Goal: Information Seeking & Learning: Find specific fact

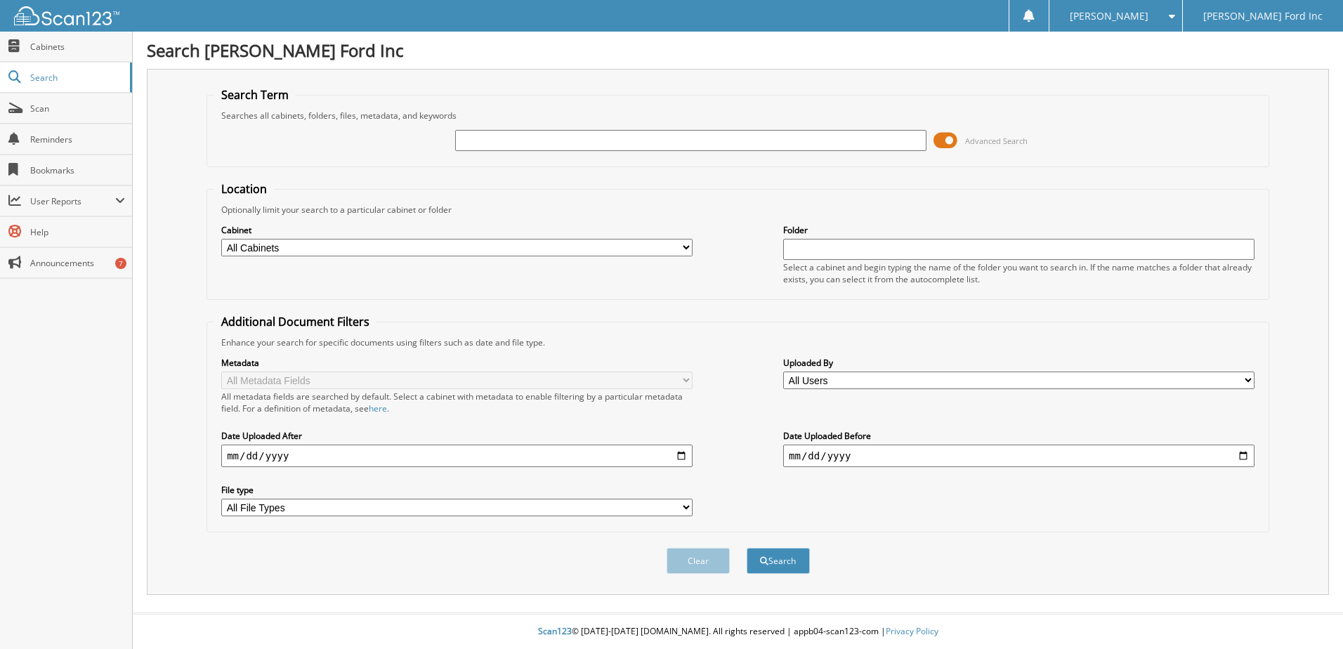
click at [951, 142] on span at bounding box center [946, 140] width 24 height 21
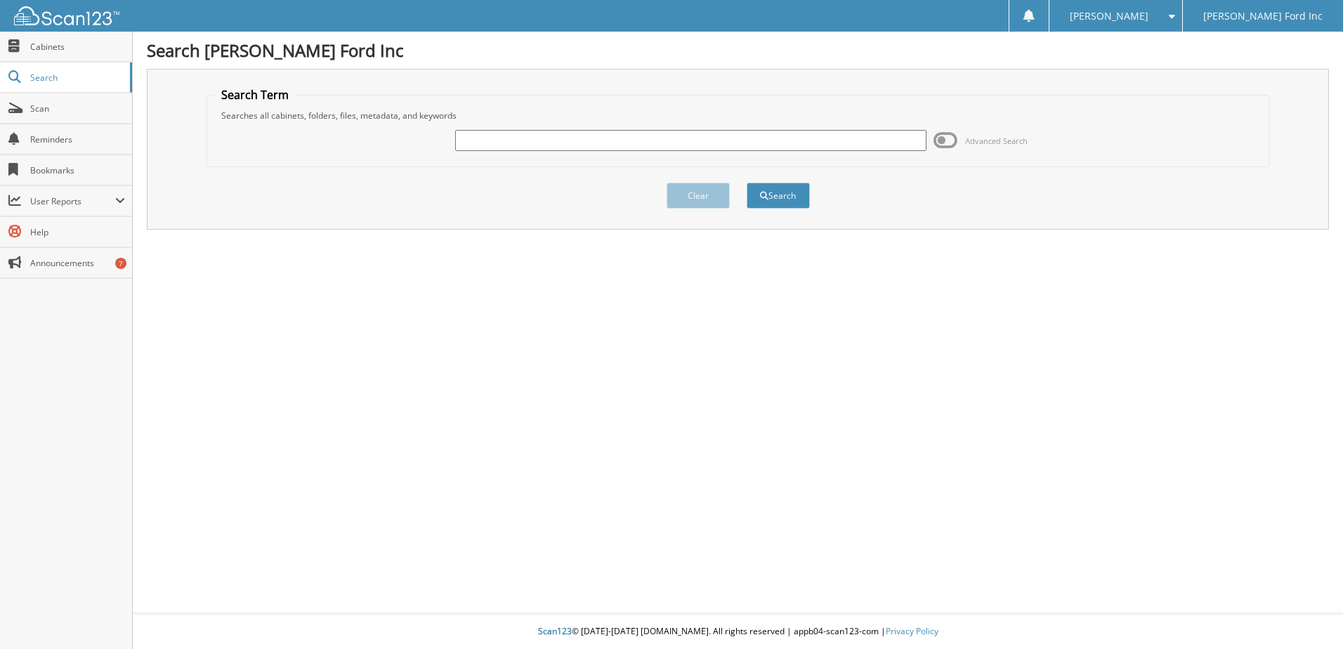
click at [544, 147] on input "text" at bounding box center [690, 140] width 471 height 21
type input "SFB28346"
click at [747, 183] on button "Search" at bounding box center [778, 196] width 63 height 26
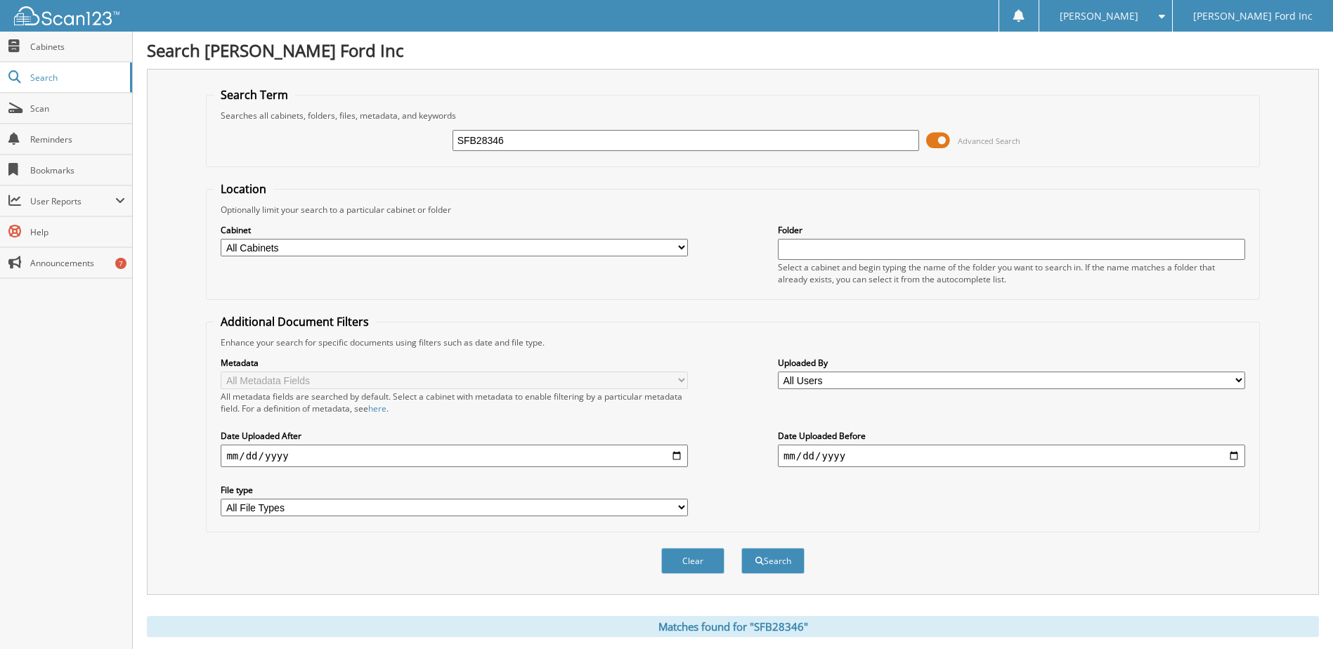
click at [930, 152] on div "SFB28346 Advanced Search" at bounding box center [733, 141] width 1038 height 38
click at [943, 136] on span at bounding box center [938, 140] width 24 height 21
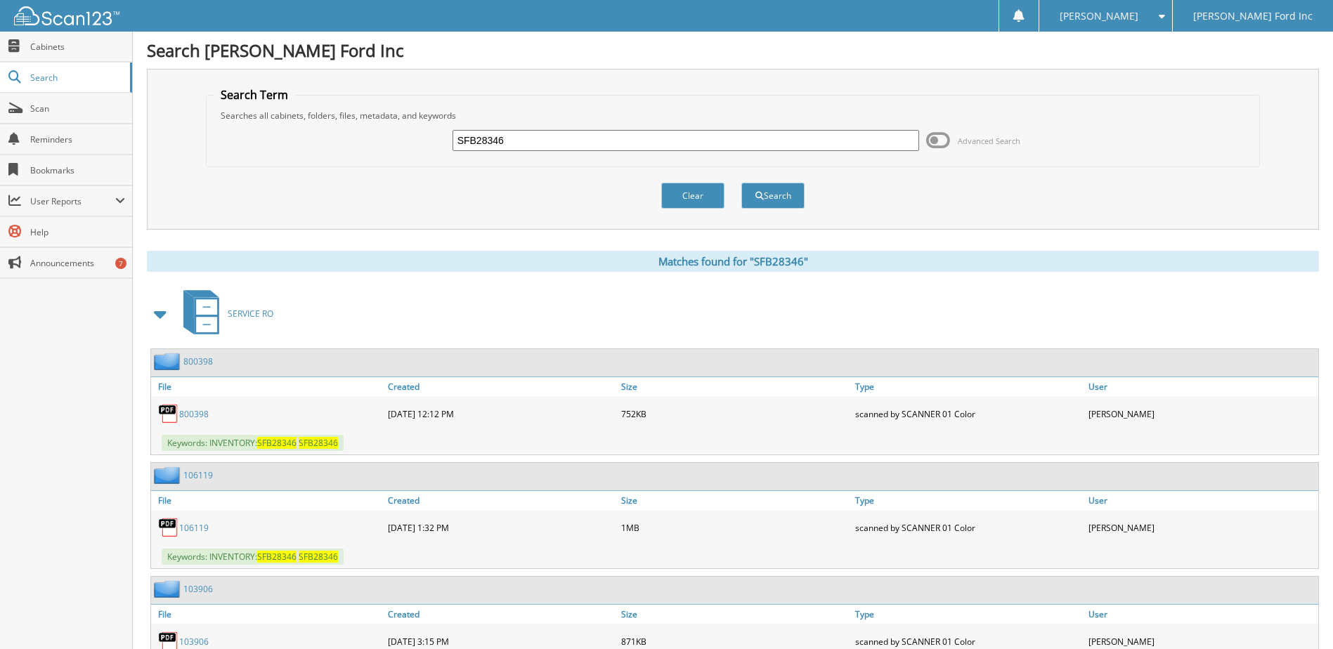
click at [762, 146] on input "SFB28346" at bounding box center [685, 140] width 467 height 21
click at [514, 144] on input "SFB28" at bounding box center [685, 140] width 467 height 21
type input "SGB89138"
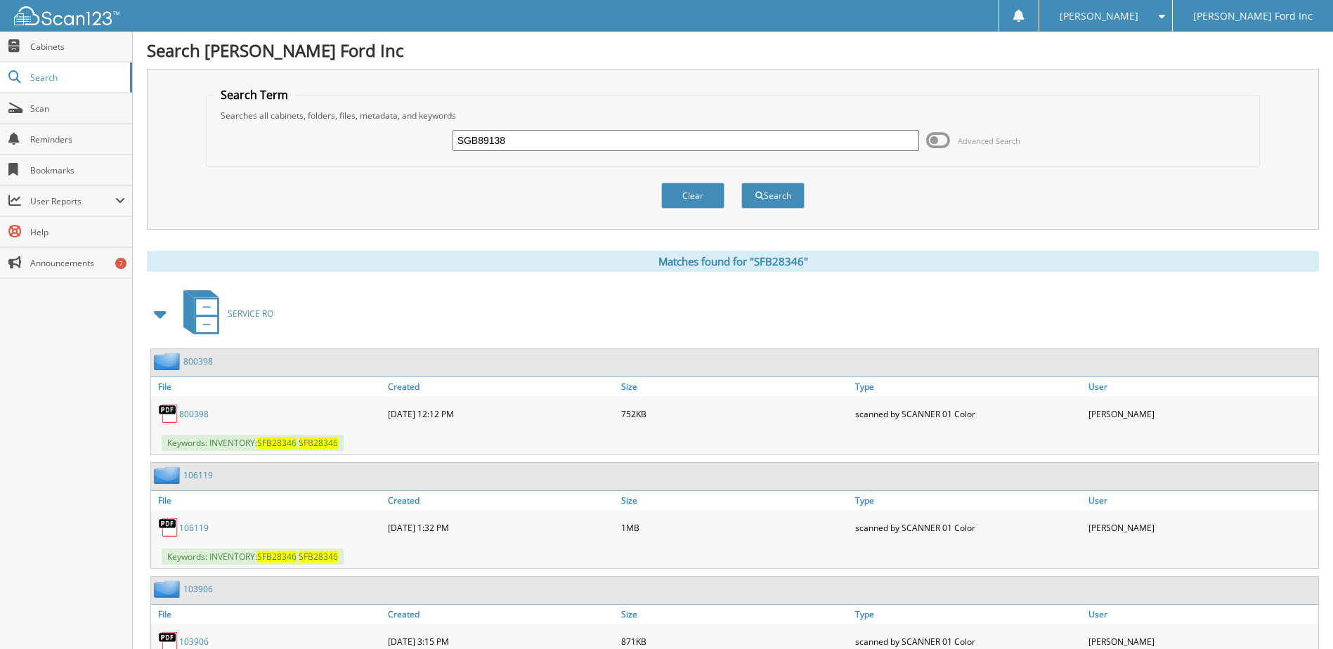
click at [741, 183] on button "Search" at bounding box center [772, 196] width 63 height 26
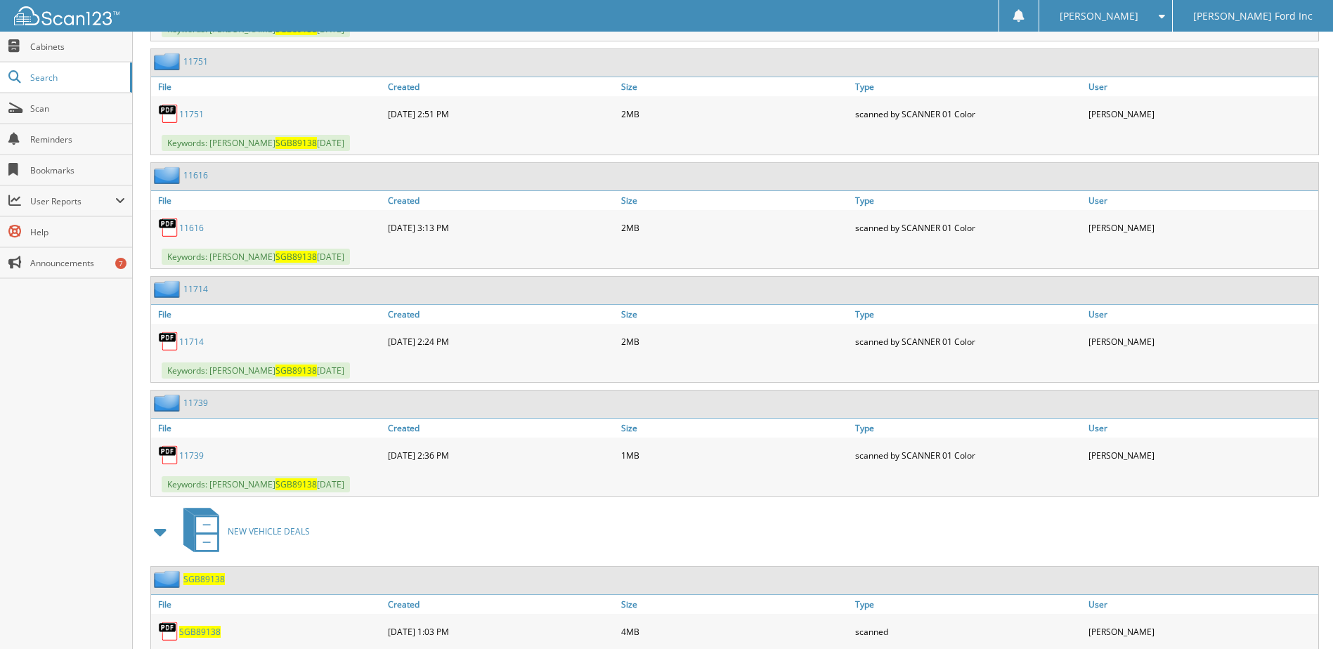
scroll to position [1819, 0]
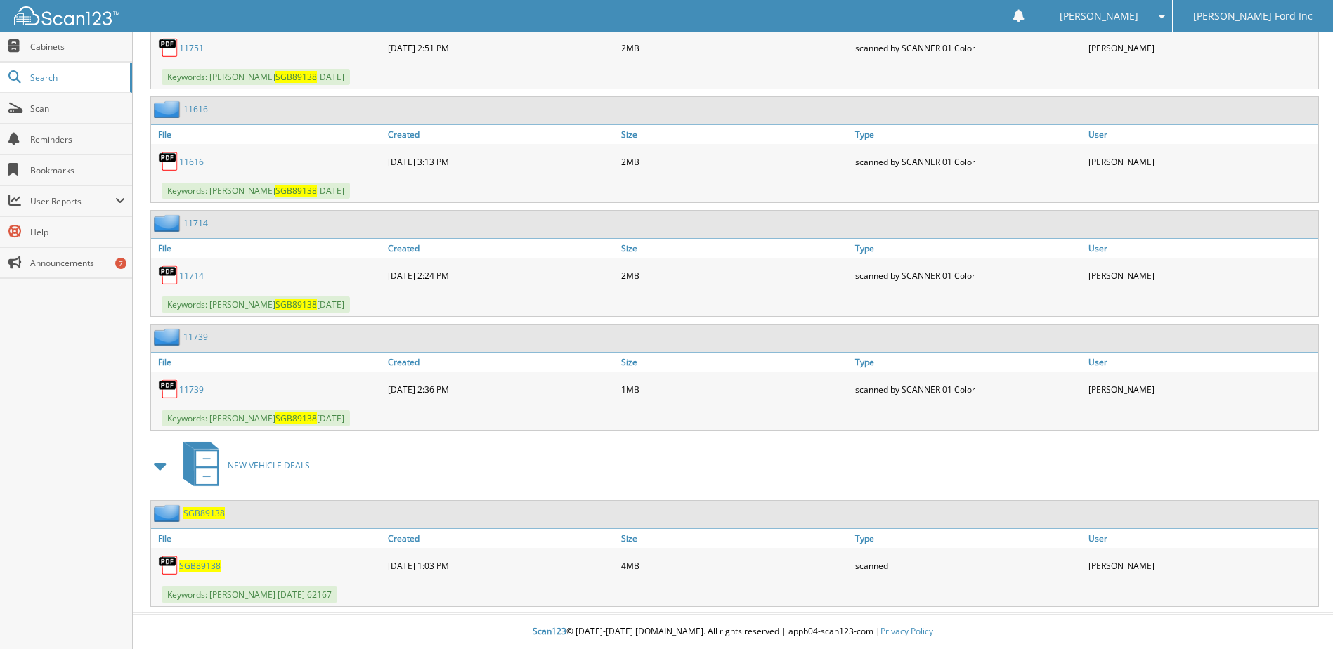
click at [202, 560] on link "SGB89138" at bounding box center [199, 566] width 41 height 12
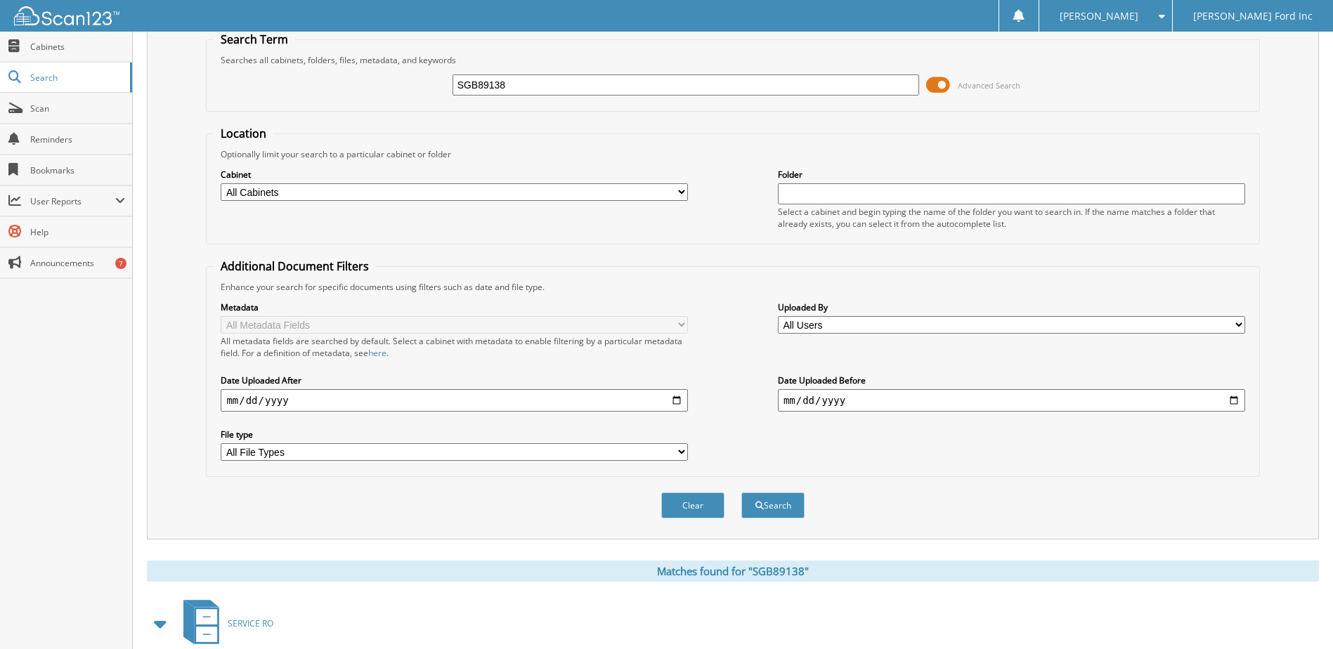
scroll to position [0, 0]
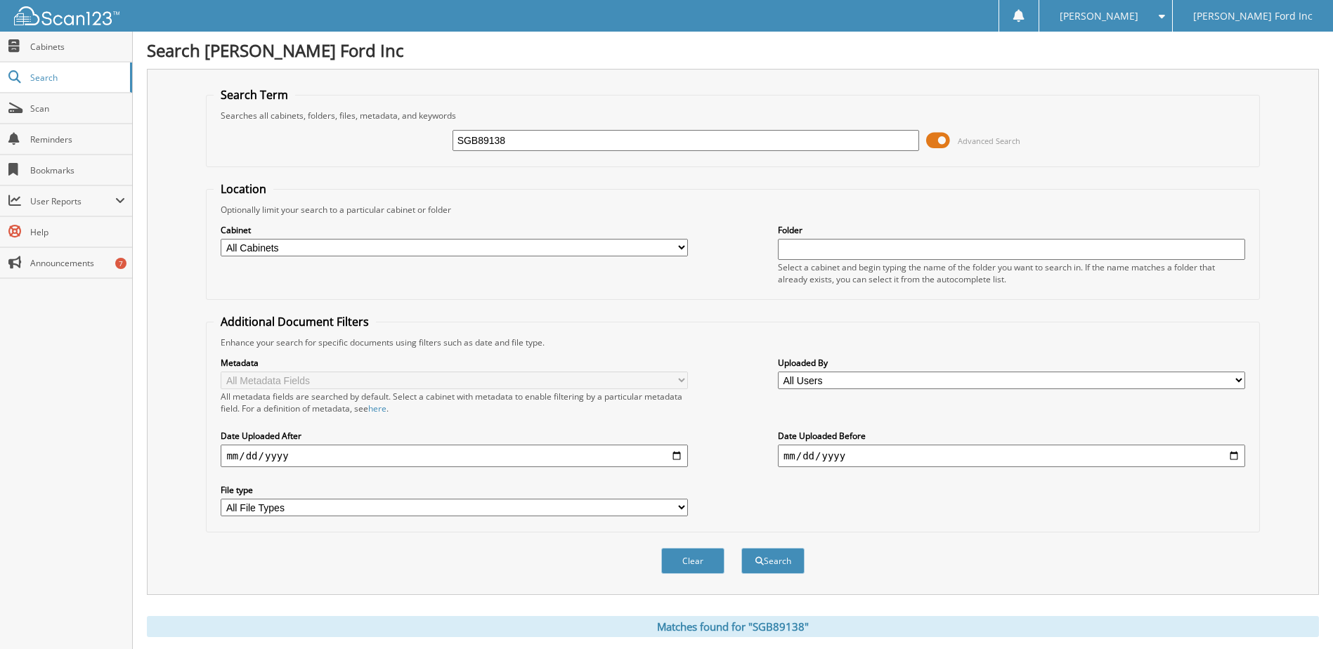
click at [928, 145] on span at bounding box center [938, 140] width 24 height 21
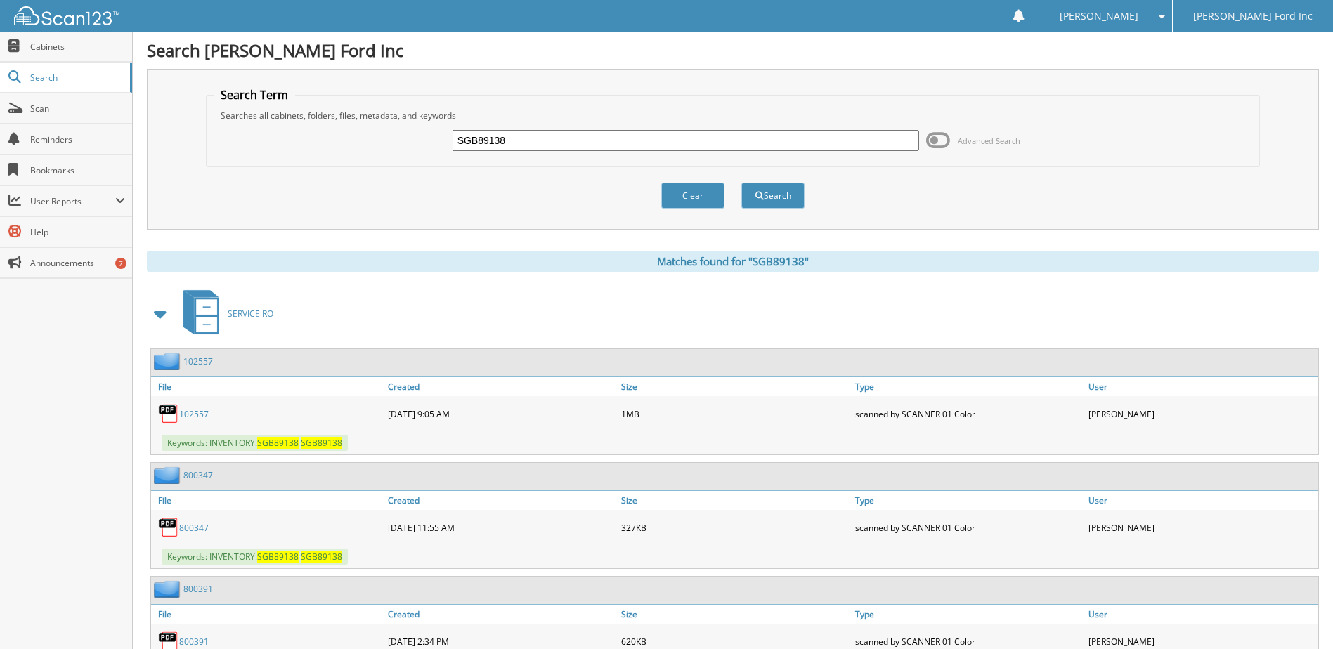
drag, startPoint x: 615, startPoint y: 138, endPoint x: 541, endPoint y: 131, distance: 74.7
click at [541, 131] on input "SGB89138" at bounding box center [685, 140] width 467 height 21
paste input "3w1e0376"
type input "3w1e0376"
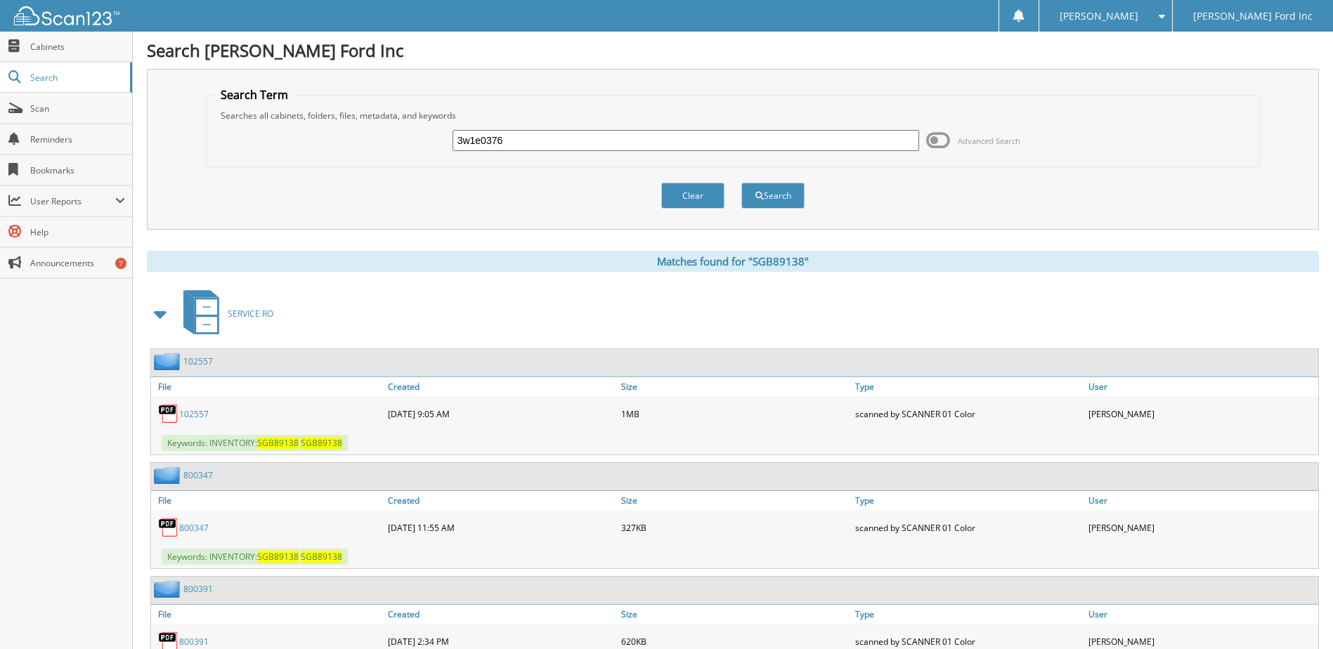
click at [741, 183] on button "Search" at bounding box center [772, 196] width 63 height 26
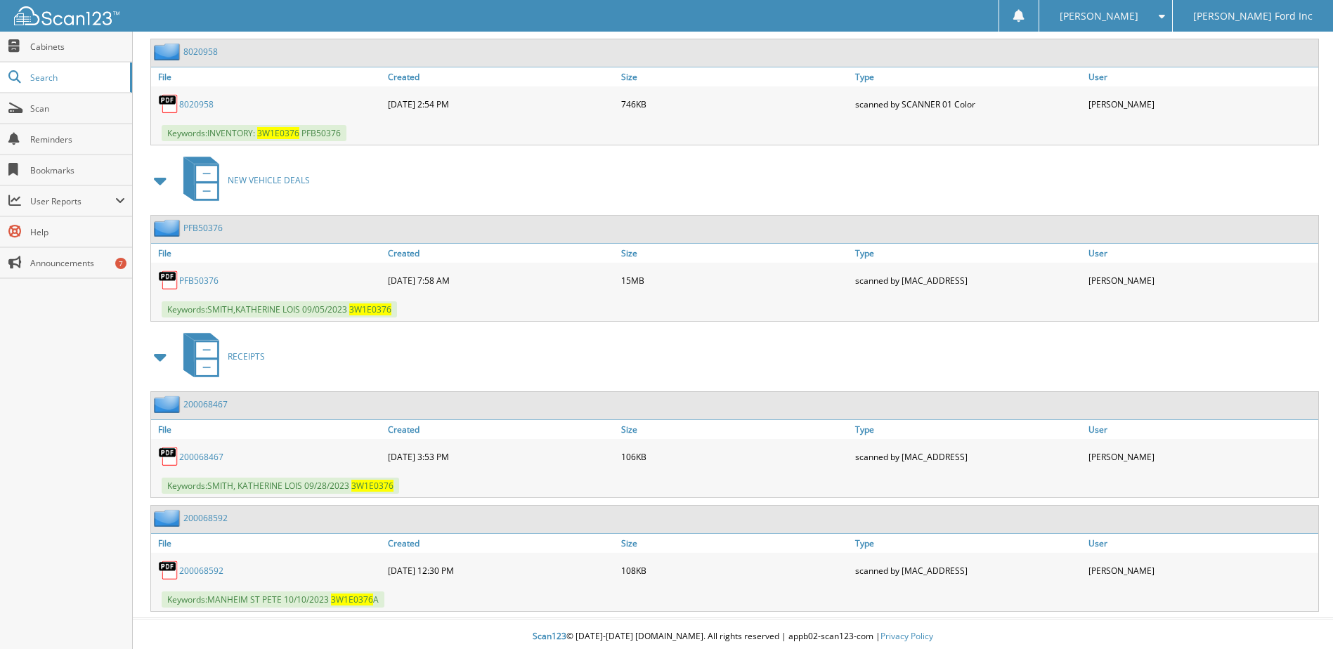
scroll to position [908, 0]
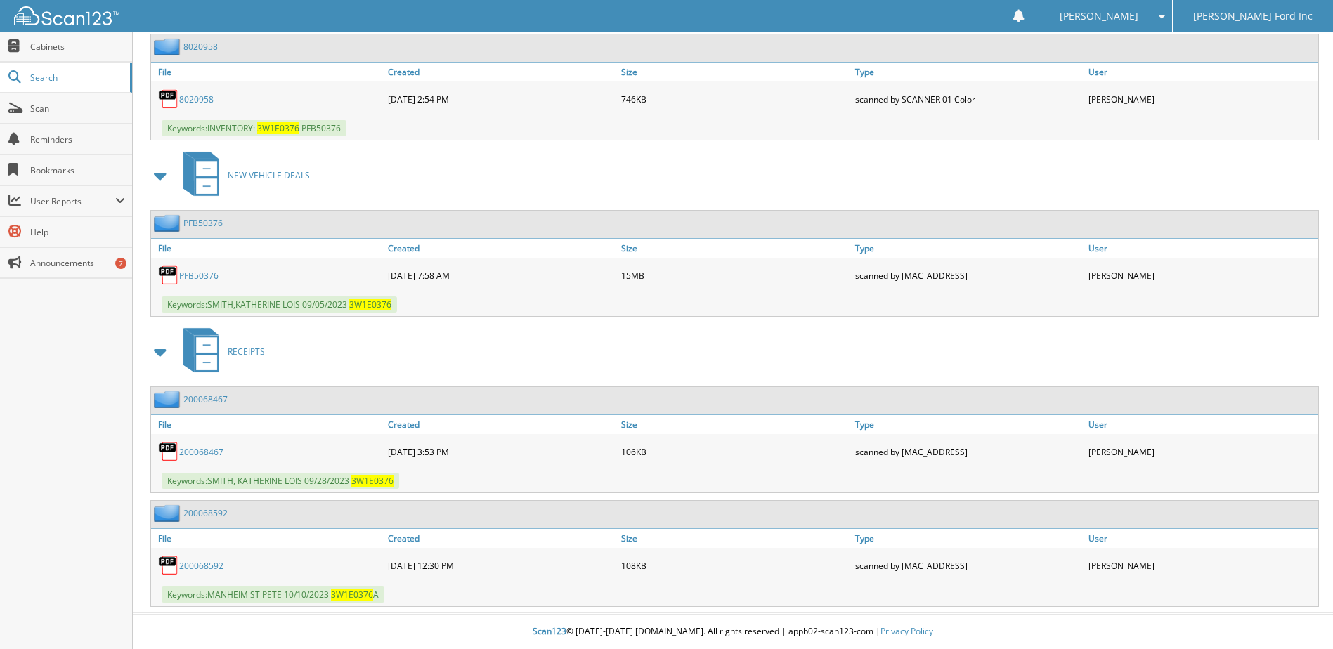
click at [209, 273] on link "P F B 5 0 3 7 6" at bounding box center [198, 276] width 39 height 12
